Goal: Navigation & Orientation: Understand site structure

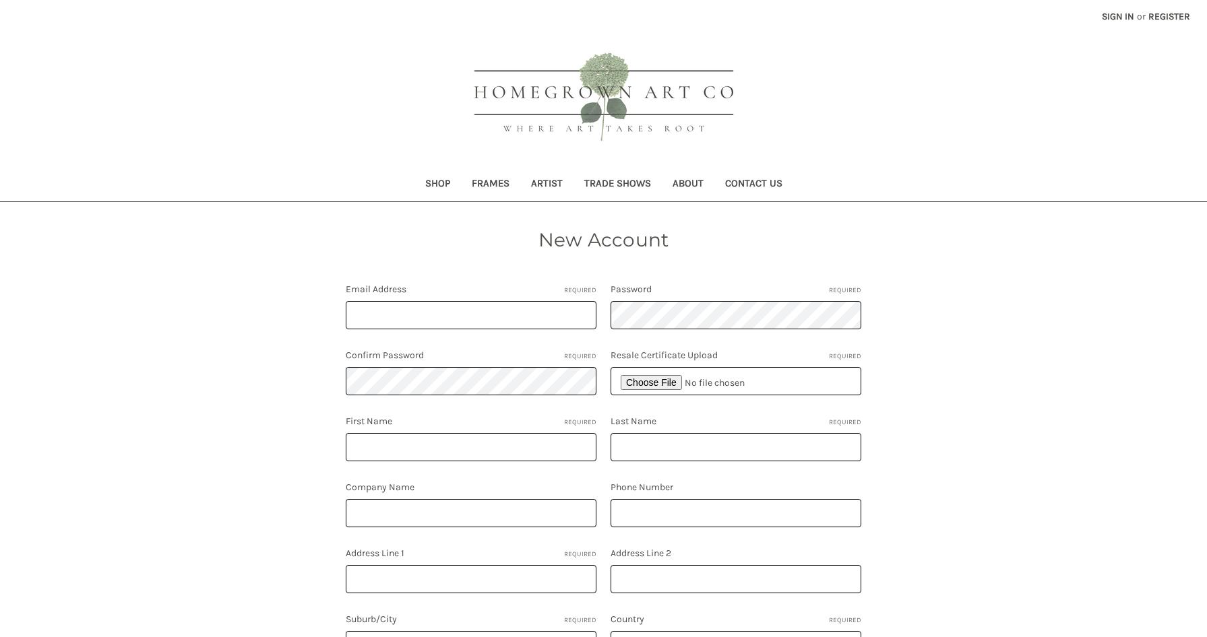
click at [429, 184] on link "Shop" at bounding box center [437, 184] width 46 height 33
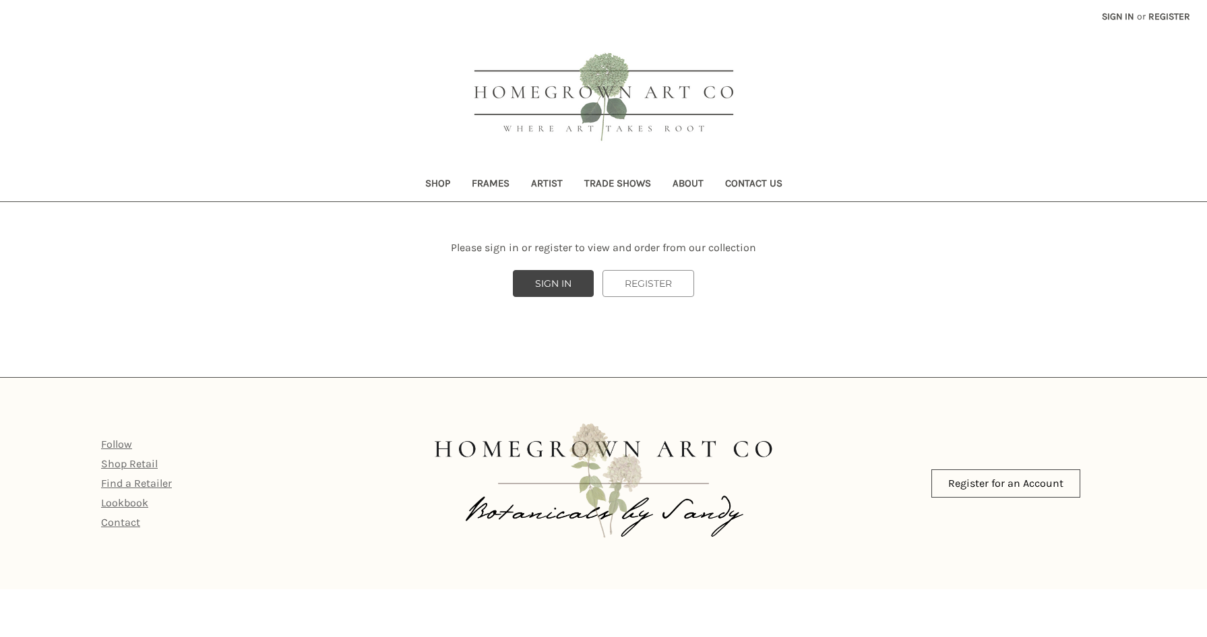
click at [535, 185] on link "Artist" at bounding box center [546, 184] width 53 height 33
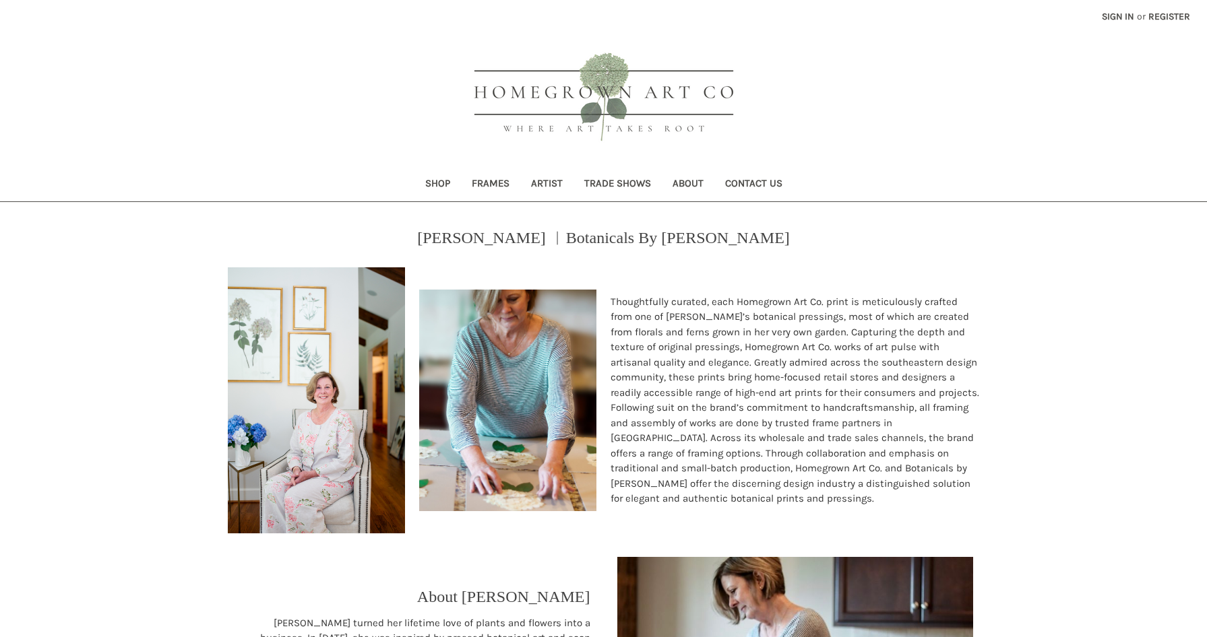
click at [618, 185] on link "Trade Shows" at bounding box center [617, 184] width 88 height 33
